Goal: Task Accomplishment & Management: Use online tool/utility

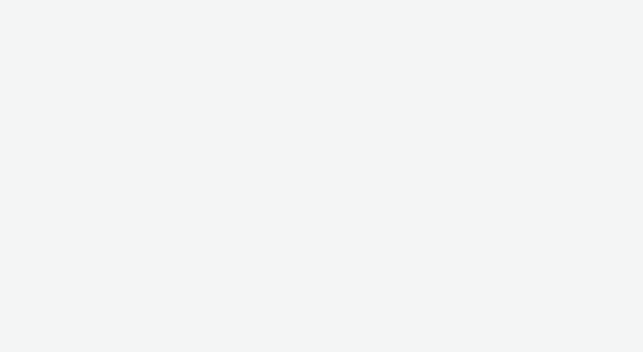
select select "47c37c18-910e-43a3-bb91-a2beb2847406"
select select "b1b940d3-d05b-48b5-821e-f328c33b988b"
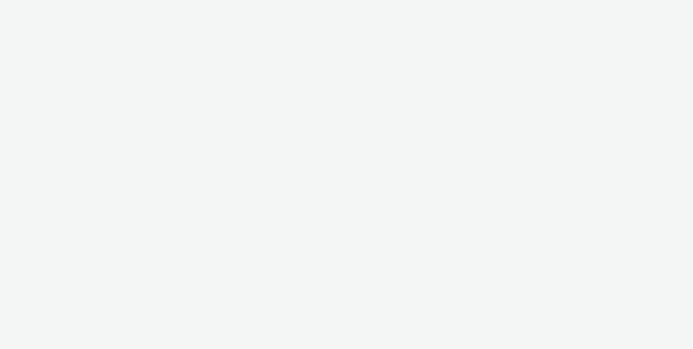
select select "47c37c18-910e-43a3-bb91-a2beb2847406"
select select "b1b940d3-d05b-48b5-821e-f328c33b988b"
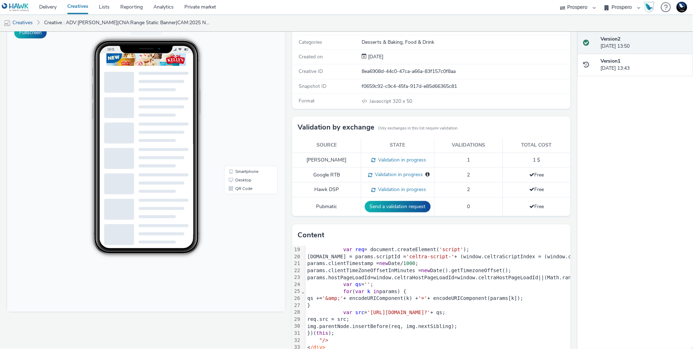
scroll to position [59, 0]
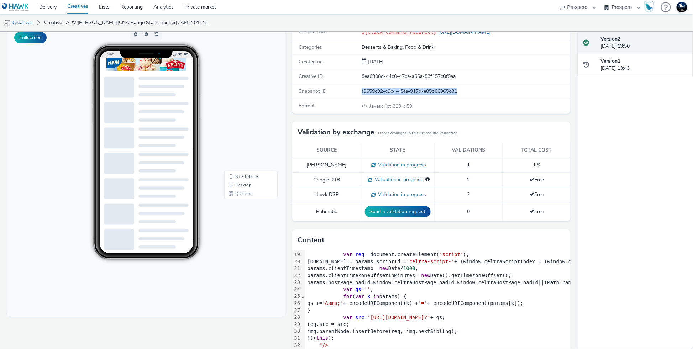
drag, startPoint x: 357, startPoint y: 92, endPoint x: 483, endPoint y: 95, distance: 126.0
click at [483, 95] on div "Snapshot ID f0659c92-c9c4-45fa-917d-e85d66365c81" at bounding box center [431, 91] width 278 height 15
copy div "f0659c92-c9c4-45fa-917d-e85d66365c81"
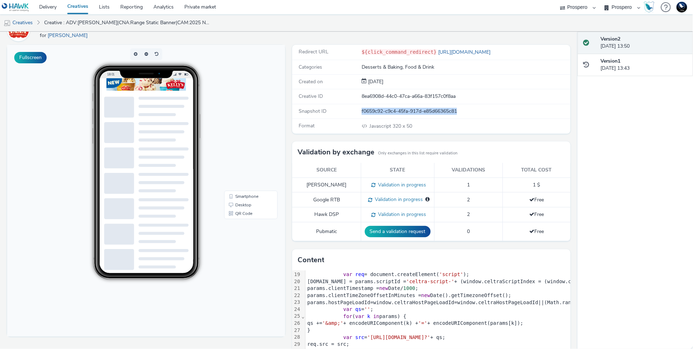
scroll to position [0, 0]
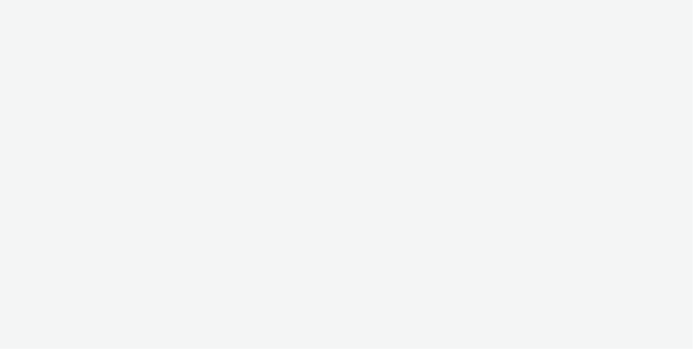
select select "47c37c18-910e-43a3-bb91-a2beb2847406"
select select "b1b940d3-d05b-48b5-821e-f328c33b988b"
select select "47c37c18-910e-43a3-bb91-a2beb2847406"
select select "b1b940d3-d05b-48b5-821e-f328c33b988b"
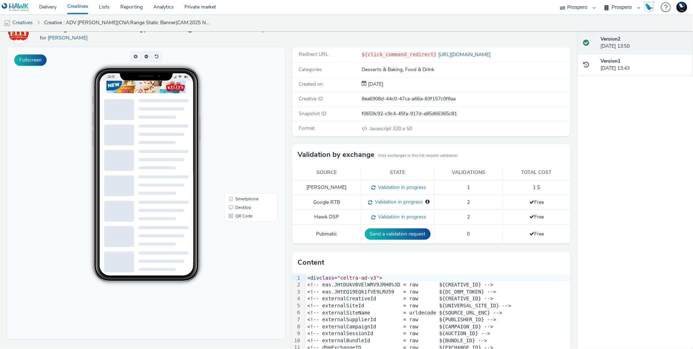
scroll to position [76, 0]
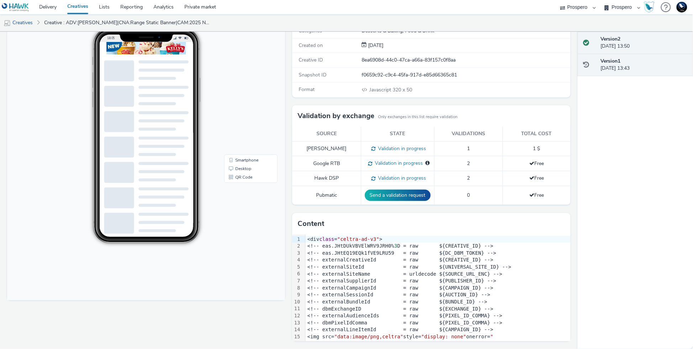
click at [641, 69] on div "Version 1 12 September 2025, 13:43" at bounding box center [643, 65] width 87 height 15
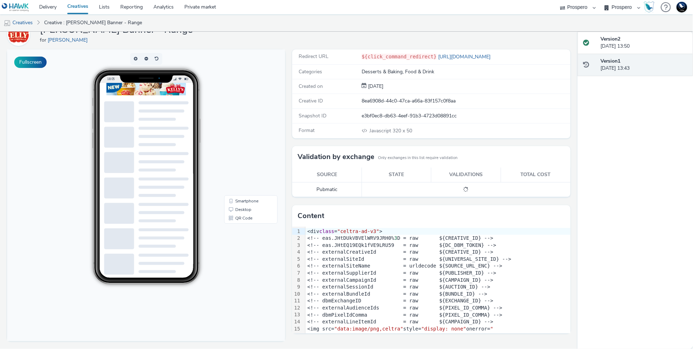
scroll to position [82, 0]
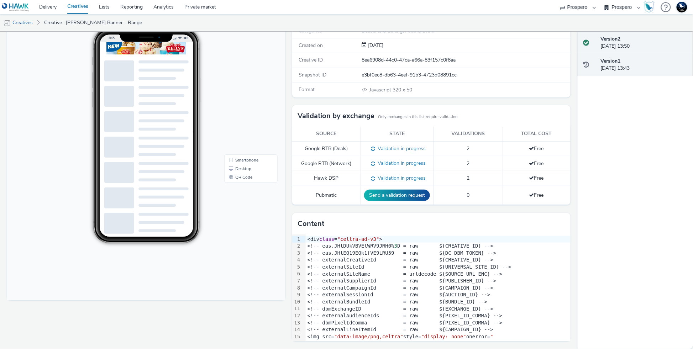
click at [648, 46] on div "Version 2 12 September 2025, 13:50" at bounding box center [643, 43] width 87 height 15
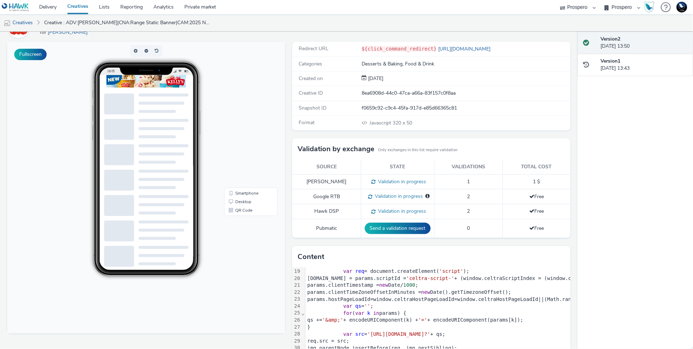
scroll to position [76, 0]
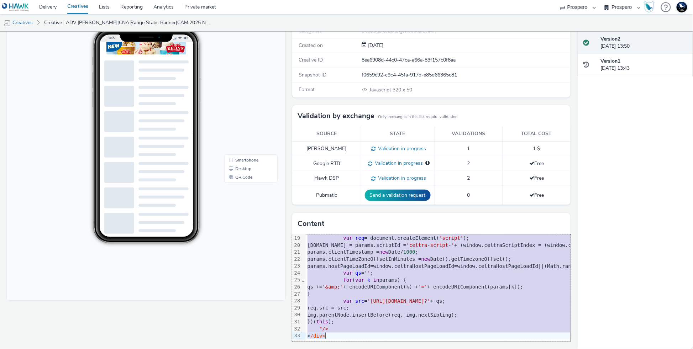
copy div "<div class = "celtra-ad-v3" > <!-- eas.JHtDUkVBVElWRV9JRH0% 3 D = raw ${CREATIV…"
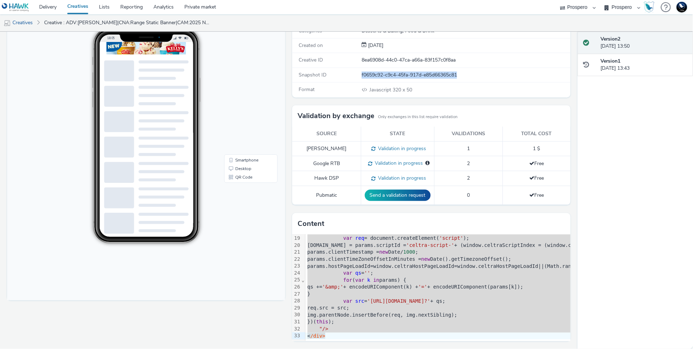
drag, startPoint x: 357, startPoint y: 73, endPoint x: 470, endPoint y: 74, distance: 113.2
click at [470, 74] on div "Snapshot ID f0659c92-c9c4-45fa-917d-e85d66365c81" at bounding box center [431, 75] width 278 height 15
copy div "f0659c92-c9c4-45fa-917d-e85d66365c81"
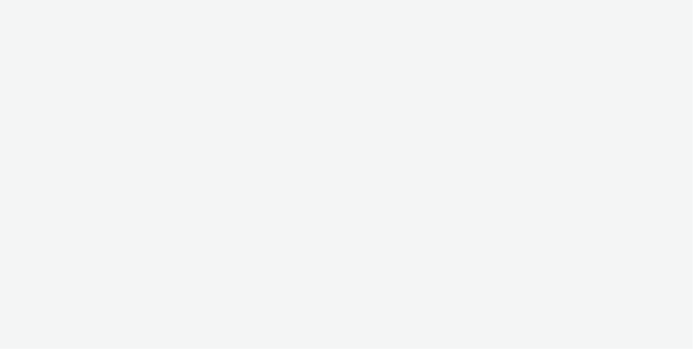
select select "47c37c18-910e-43a3-bb91-a2beb2847406"
select select "b1b940d3-d05b-48b5-821e-f328c33b988b"
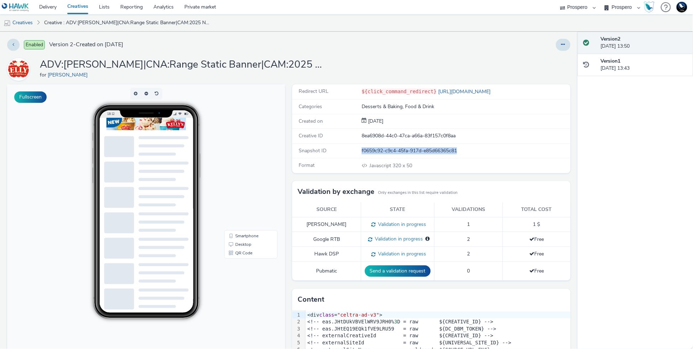
drag, startPoint x: 358, startPoint y: 149, endPoint x: 525, endPoint y: 156, distance: 167.0
click at [525, 156] on div "Snapshot ID f0659c92-c9c4-45fa-917d-e85d66365c81" at bounding box center [431, 151] width 278 height 15
copy div "f0659c92-c9c4-45fa-917d-e85d66365c81"
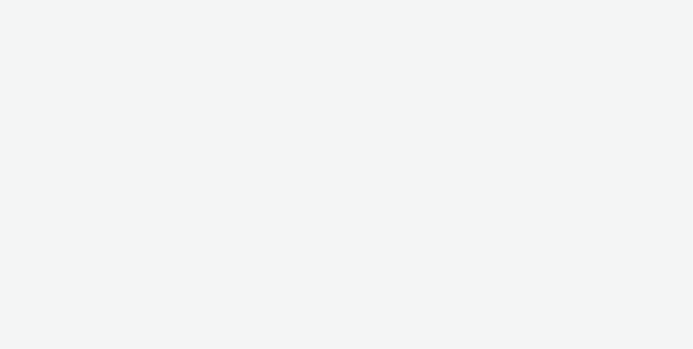
select select "47c37c18-910e-43a3-bb91-a2beb2847406"
select select "b1b940d3-d05b-48b5-821e-f328c33b988b"
